Goal: Find specific page/section: Find specific page/section

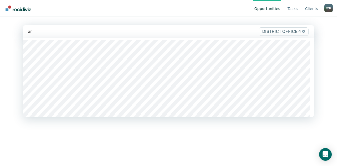
type input "are"
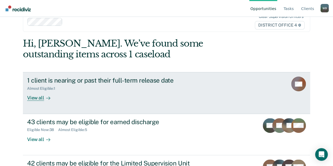
scroll to position [14, 0]
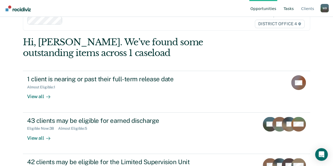
click at [293, 9] on link "Tasks" at bounding box center [289, 8] width 12 height 17
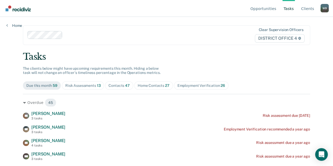
click at [195, 43] on div "Clear supervision officers DISTRICT OFFICE 4" at bounding box center [166, 35] width 287 height 20
click at [175, 16] on nav "Opportunities Tasks Client s [PERSON_NAME] [PERSON_NAME] Profile How it works L…" at bounding box center [166, 8] width 325 height 17
click at [120, 88] on span "Contacts 47" at bounding box center [119, 85] width 28 height 8
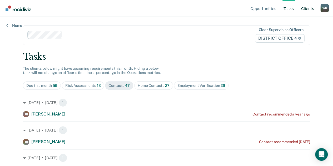
click at [310, 9] on link "Client s" at bounding box center [307, 8] width 15 height 17
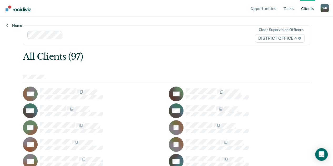
click at [13, 24] on link "Home" at bounding box center [14, 25] width 16 height 5
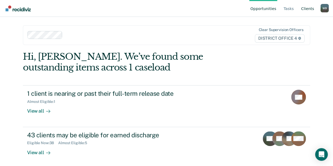
click at [305, 9] on link "Client s" at bounding box center [307, 8] width 15 height 17
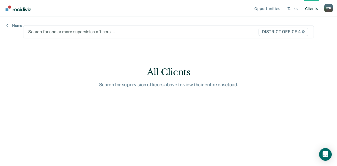
type input "j"
click at [67, 28] on div "Search for one or more supervision officers … DISTRICT OFFICE 4" at bounding box center [168, 31] width 291 height 13
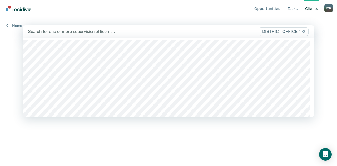
click at [66, 31] on div at bounding box center [126, 31] width 196 height 6
